Goal: Task Accomplishment & Management: Use online tool/utility

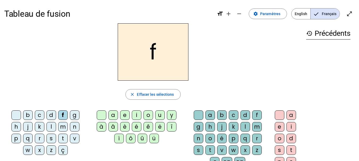
click at [39, 139] on div "r" at bounding box center [40, 139] width 10 height 10
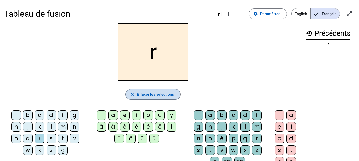
click at [134, 94] on mat-icon "close" at bounding box center [132, 94] width 5 height 5
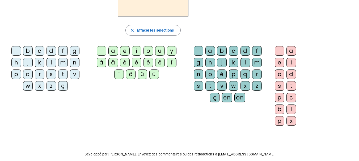
scroll to position [43, 0]
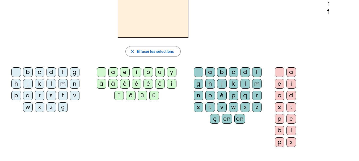
click at [65, 72] on div "f" at bounding box center [63, 73] width 10 height 10
click at [38, 98] on div "r" at bounding box center [40, 96] width 10 height 10
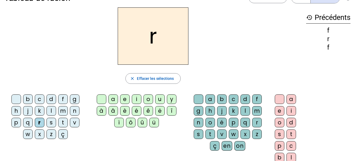
scroll to position [0, 0]
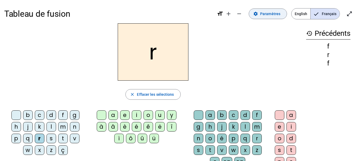
click at [273, 17] on span at bounding box center [268, 13] width 38 height 13
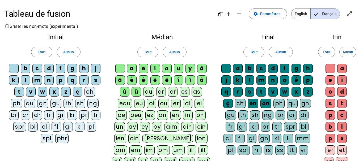
click at [58, 69] on div "f" at bounding box center [61, 69] width 10 height 10
click at [84, 81] on div "r" at bounding box center [84, 81] width 10 height 10
click at [132, 80] on div "è" at bounding box center [132, 81] width 10 height 10
click at [36, 81] on div "m" at bounding box center [37, 81] width 10 height 10
click at [73, 71] on div "g" at bounding box center [73, 69] width 10 height 10
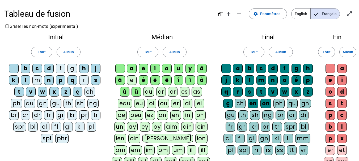
click at [131, 68] on div "a" at bounding box center [132, 69] width 10 height 10
click at [146, 68] on div "e" at bounding box center [144, 69] width 10 height 10
click at [242, 68] on div "a" at bounding box center [238, 69] width 10 height 10
click at [252, 68] on div "b" at bounding box center [250, 69] width 10 height 10
click at [262, 70] on div "c" at bounding box center [262, 69] width 10 height 10
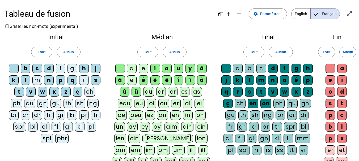
click at [273, 70] on div "d" at bounding box center [273, 69] width 10 height 10
click at [260, 55] on span at bounding box center [254, 52] width 20 height 13
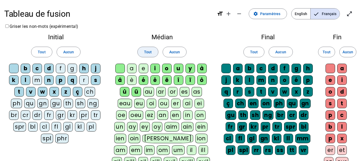
click at [154, 52] on span at bounding box center [148, 52] width 20 height 13
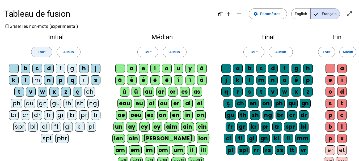
click at [41, 49] on span "Tout" at bounding box center [42, 52] width 8 height 6
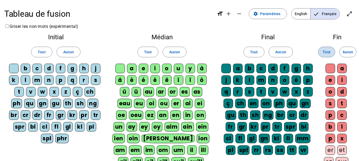
click at [320, 50] on span at bounding box center [327, 52] width 16 height 13
drag, startPoint x: 350, startPoint y: 17, endPoint x: 350, endPoint y: 49, distance: 32.2
click at [350, 17] on mat-icon "open_in_full" at bounding box center [350, 14] width 6 height 6
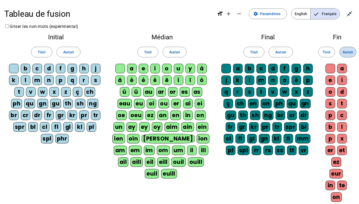
click at [350, 49] on span "Aucun" at bounding box center [348, 52] width 11 height 6
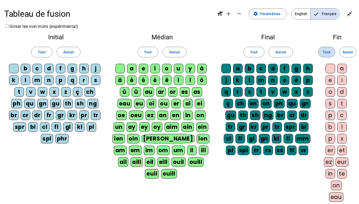
click at [329, 51] on span "Tout" at bounding box center [327, 52] width 8 height 6
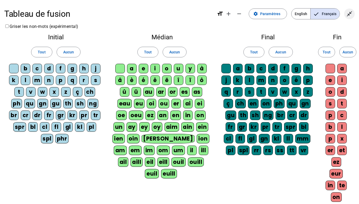
click at [347, 13] on mat-icon "close_fullscreen" at bounding box center [350, 14] width 6 height 6
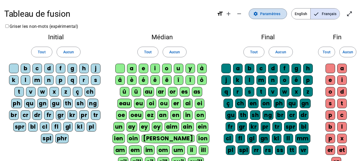
click at [265, 17] on span at bounding box center [268, 13] width 38 height 13
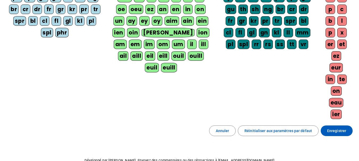
scroll to position [110, 0]
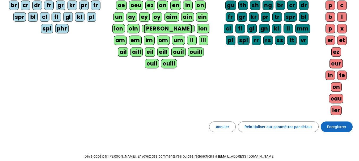
click at [338, 130] on span "Enregistrer" at bounding box center [336, 127] width 19 height 6
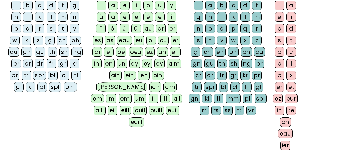
scroll to position [132, 0]
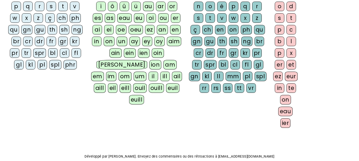
click at [338, 130] on div "close Effacer les sélections b c d f g h j k l m n p q r s t v w x z ç ch ph qu…" at bounding box center [179, 12] width 351 height 242
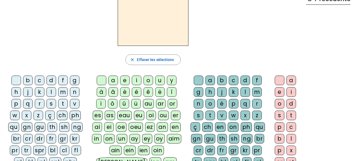
scroll to position [0, 0]
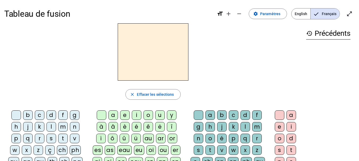
click at [63, 117] on div "f" at bounding box center [63, 116] width 10 height 10
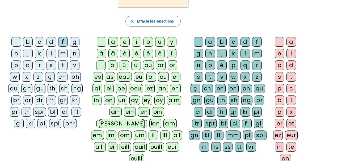
scroll to position [70, 0]
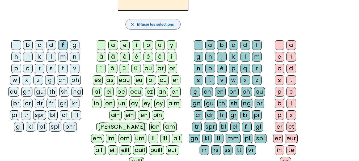
click at [157, 27] on span "Effacer les sélections" at bounding box center [155, 24] width 37 height 6
click at [53, 104] on div "fr" at bounding box center [52, 104] width 10 height 10
click at [126, 57] on div "è" at bounding box center [125, 57] width 10 height 10
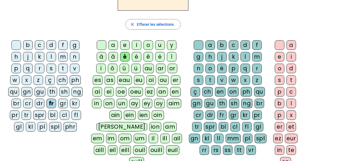
click at [260, 69] on div "r" at bounding box center [257, 69] width 10 height 10
click at [280, 58] on div "e" at bounding box center [280, 57] width 10 height 10
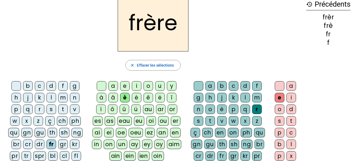
scroll to position [26, 0]
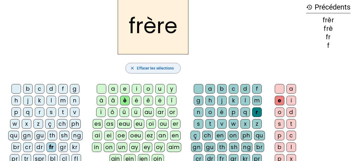
click at [150, 70] on span "Effacer les sélections" at bounding box center [155, 68] width 37 height 6
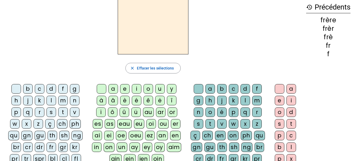
click at [17, 115] on div "p" at bounding box center [16, 113] width 10 height 10
click at [125, 102] on div "è" at bounding box center [125, 101] width 10 height 10
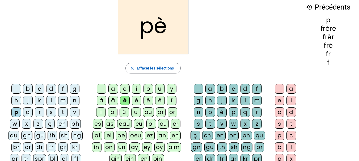
click at [256, 112] on div "r" at bounding box center [257, 113] width 10 height 10
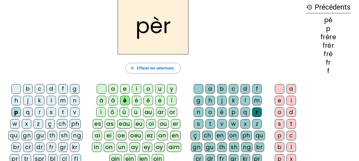
click at [279, 103] on div "e" at bounding box center [280, 101] width 10 height 10
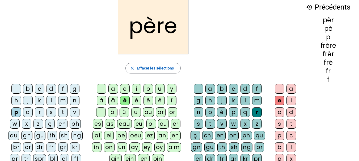
click at [141, 73] on span "button" at bounding box center [153, 68] width 55 height 13
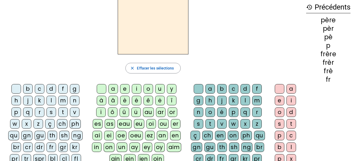
click at [63, 100] on div "m" at bounding box center [63, 101] width 10 height 10
click at [126, 99] on div "è" at bounding box center [125, 101] width 10 height 10
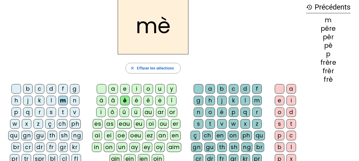
click at [257, 114] on div "r" at bounding box center [257, 113] width 10 height 10
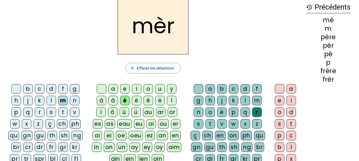
click at [278, 101] on div "e" at bounding box center [280, 101] width 10 height 10
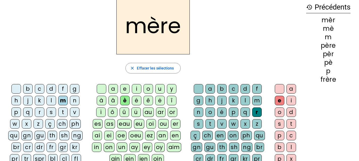
click at [154, 70] on span "Effacer les sélections" at bounding box center [155, 68] width 37 height 6
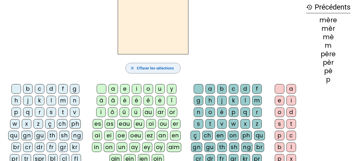
click at [76, 90] on div "g" at bounding box center [75, 89] width 10 height 10
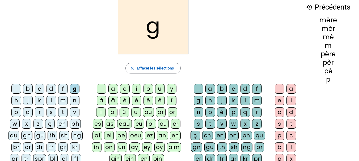
click at [127, 101] on div "è" at bounding box center [125, 101] width 10 height 10
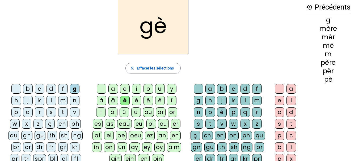
click at [255, 111] on div "r" at bounding box center [257, 113] width 10 height 10
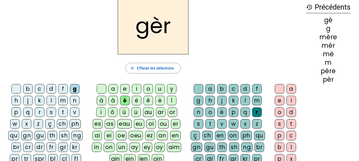
click at [280, 103] on div "e" at bounding box center [280, 101] width 10 height 10
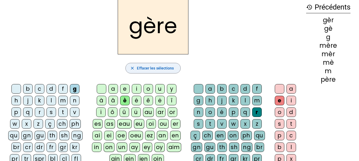
click at [157, 69] on span "Effacer les sélections" at bounding box center [155, 68] width 37 height 6
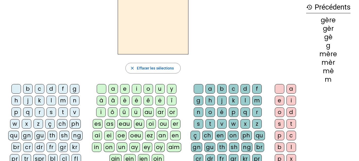
click at [75, 90] on div "g" at bounding box center [75, 89] width 10 height 10
click at [114, 90] on div "a" at bounding box center [114, 89] width 10 height 10
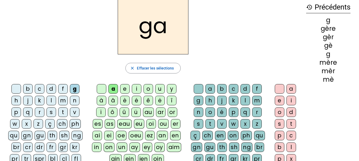
click at [258, 113] on div "r" at bounding box center [257, 113] width 10 height 10
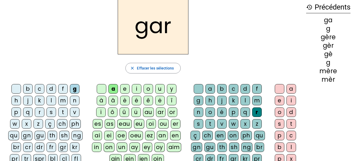
click at [278, 101] on div "e" at bounding box center [280, 101] width 10 height 10
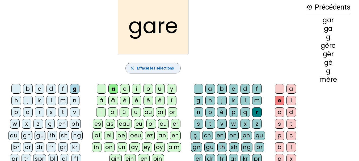
click at [153, 71] on span "Effacer les sélections" at bounding box center [155, 68] width 37 height 6
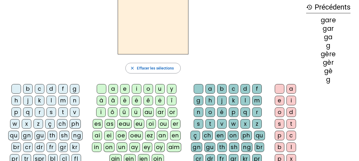
click at [76, 90] on div "g" at bounding box center [75, 89] width 10 height 10
click at [114, 90] on div "a" at bounding box center [114, 89] width 10 height 10
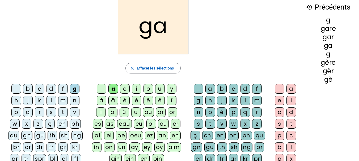
click at [198, 102] on div "g" at bounding box center [199, 101] width 10 height 10
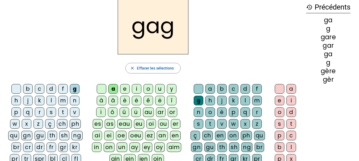
click at [280, 103] on div "e" at bounding box center [280, 101] width 10 height 10
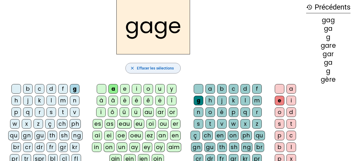
click at [146, 71] on span "Effacer les sélections" at bounding box center [155, 68] width 37 height 6
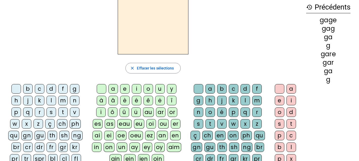
click at [51, 112] on div "s" at bounding box center [52, 113] width 10 height 10
click at [115, 90] on div "a" at bounding box center [114, 89] width 10 height 10
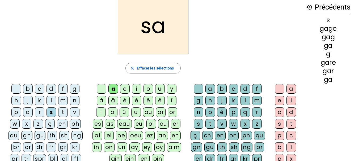
click at [199, 100] on div "g" at bounding box center [199, 101] width 10 height 10
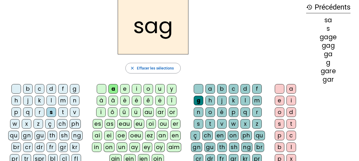
click at [278, 100] on div "e" at bounding box center [280, 101] width 10 height 10
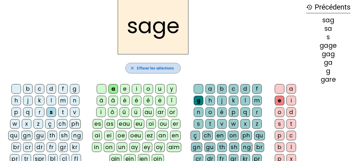
click at [143, 69] on span "Effacer les sélections" at bounding box center [155, 68] width 37 height 6
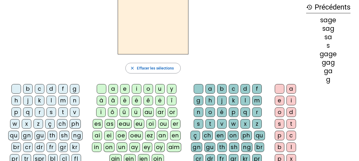
click at [16, 114] on div "p" at bounding box center [16, 113] width 10 height 10
click at [114, 89] on div "a" at bounding box center [114, 89] width 10 height 10
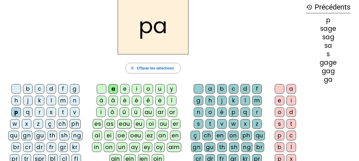
click at [201, 103] on div "g" at bounding box center [199, 101] width 10 height 10
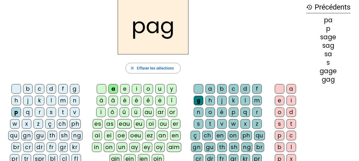
click at [280, 99] on div "e" at bounding box center [280, 101] width 10 height 10
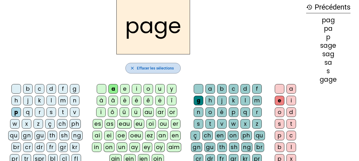
click at [153, 68] on span "Effacer les sélections" at bounding box center [155, 68] width 37 height 6
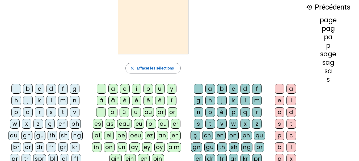
click at [18, 114] on div "p" at bounding box center [16, 113] width 10 height 10
click at [136, 88] on div "i" at bounding box center [137, 89] width 10 height 10
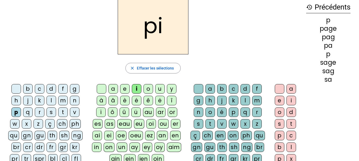
click at [198, 101] on div "g" at bounding box center [199, 101] width 10 height 10
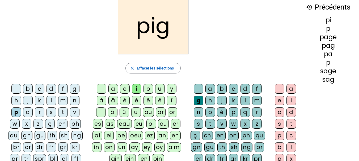
click at [282, 104] on div "e" at bounding box center [280, 101] width 10 height 10
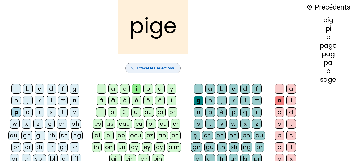
click at [141, 71] on span "Effacer les sélections" at bounding box center [155, 68] width 37 height 6
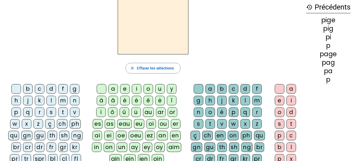
click at [62, 90] on div "f" at bounding box center [63, 89] width 10 height 10
click at [135, 90] on div "i" at bounding box center [137, 89] width 10 height 10
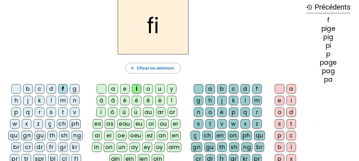
click at [200, 102] on div "g" at bounding box center [199, 101] width 10 height 10
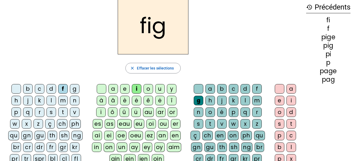
click at [281, 100] on div "e" at bounding box center [280, 101] width 10 height 10
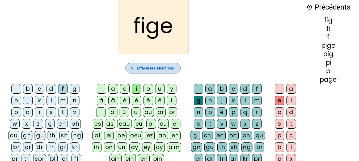
click at [144, 69] on span "Effacer les sélections" at bounding box center [155, 68] width 37 height 6
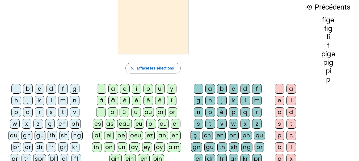
click at [63, 89] on div "f" at bounding box center [63, 89] width 10 height 10
click at [137, 88] on div "i" at bounding box center [137, 89] width 10 height 10
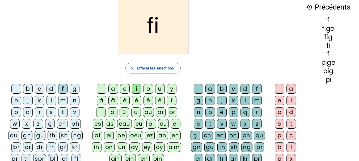
click at [247, 125] on div "x" at bounding box center [246, 124] width 10 height 10
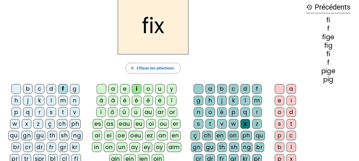
click at [282, 101] on div "e" at bounding box center [280, 101] width 10 height 10
